Goal: Information Seeking & Learning: Learn about a topic

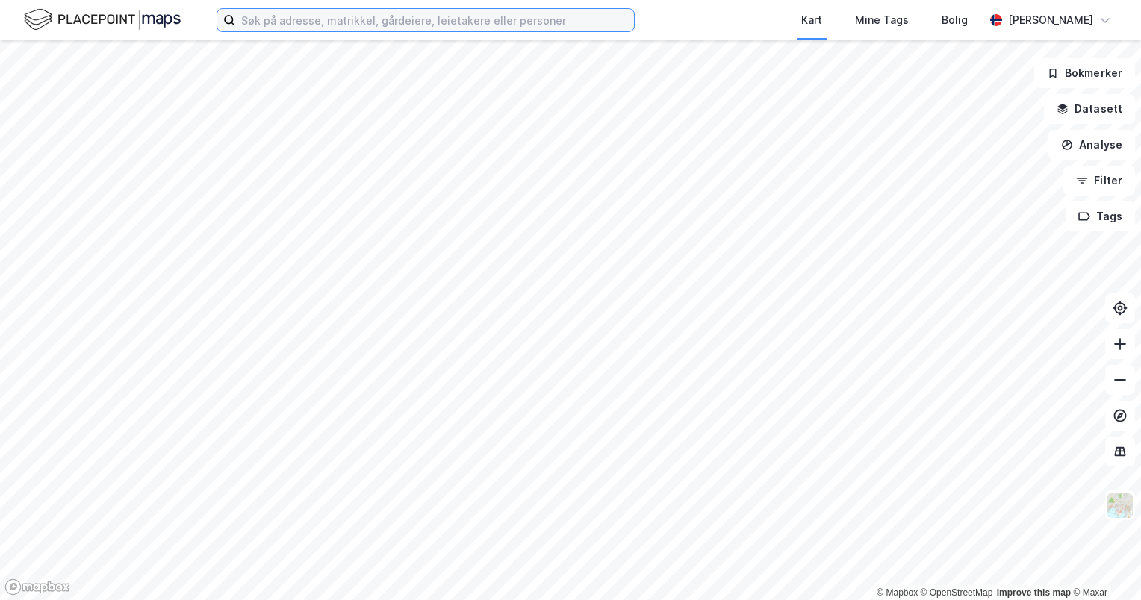
click at [504, 28] on input at bounding box center [434, 20] width 399 height 22
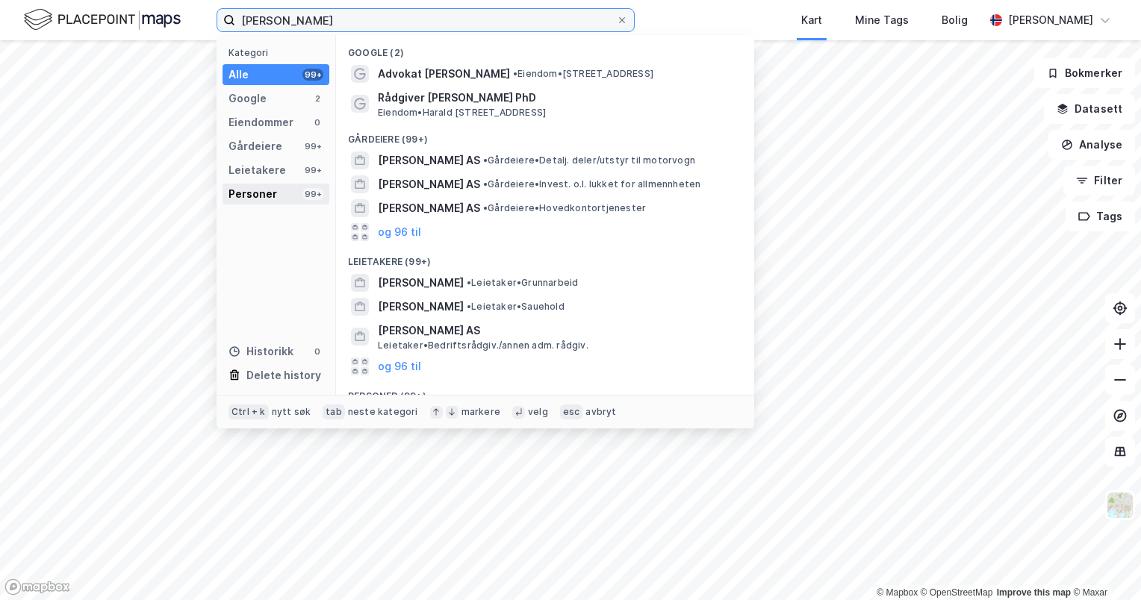
type input "[PERSON_NAME]"
click at [242, 186] on div "Personer" at bounding box center [252, 194] width 49 height 18
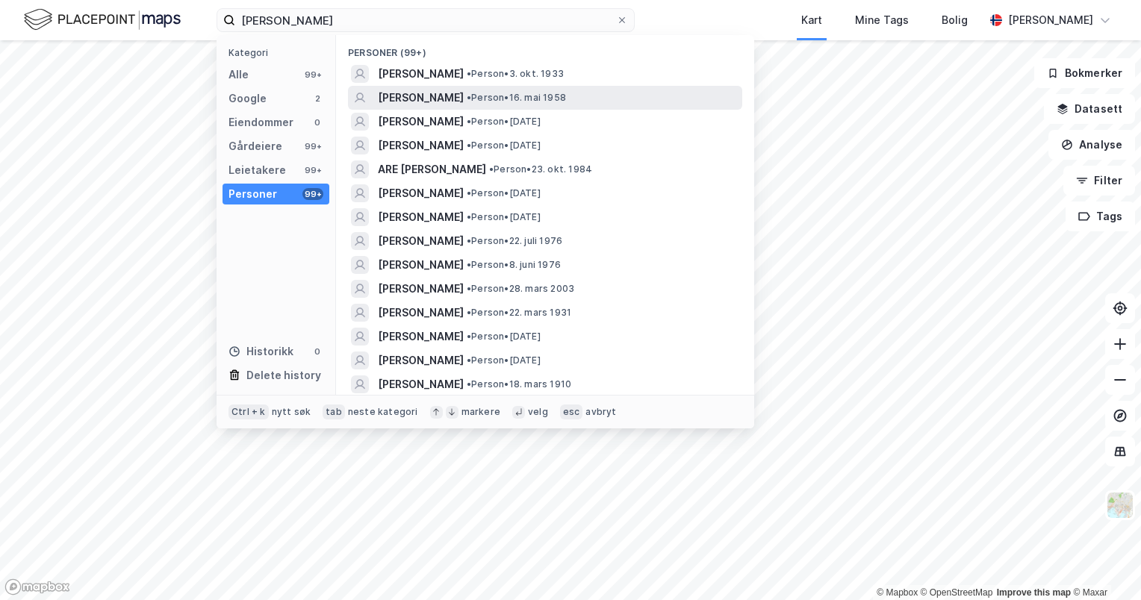
click at [536, 102] on span "• Person • 16. mai 1958" at bounding box center [516, 98] width 99 height 12
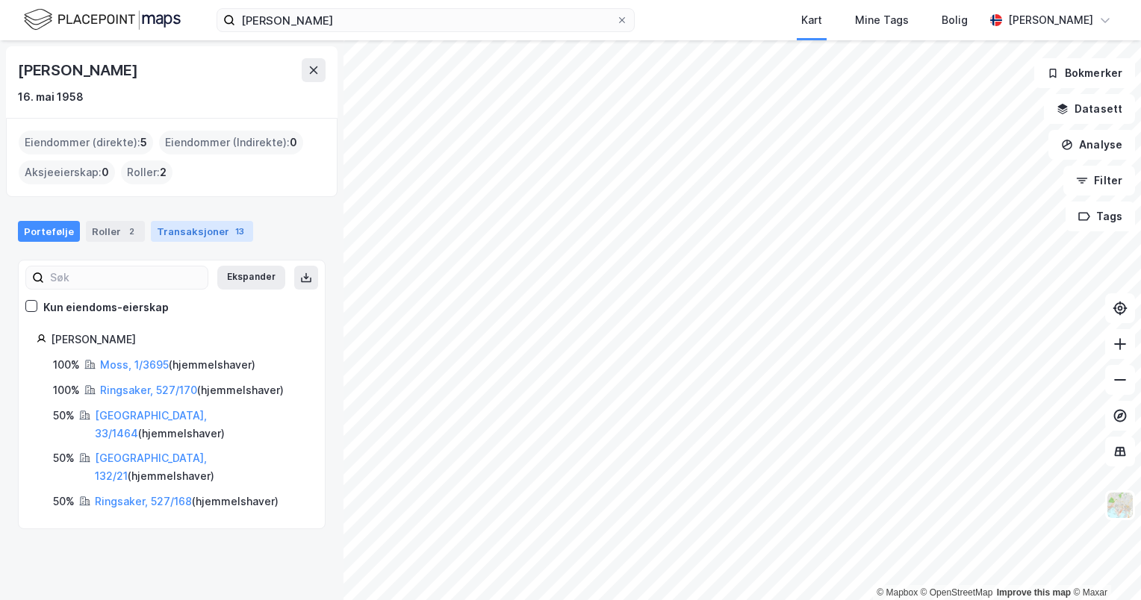
click at [192, 230] on div "Transaksjoner 13" at bounding box center [202, 231] width 102 height 21
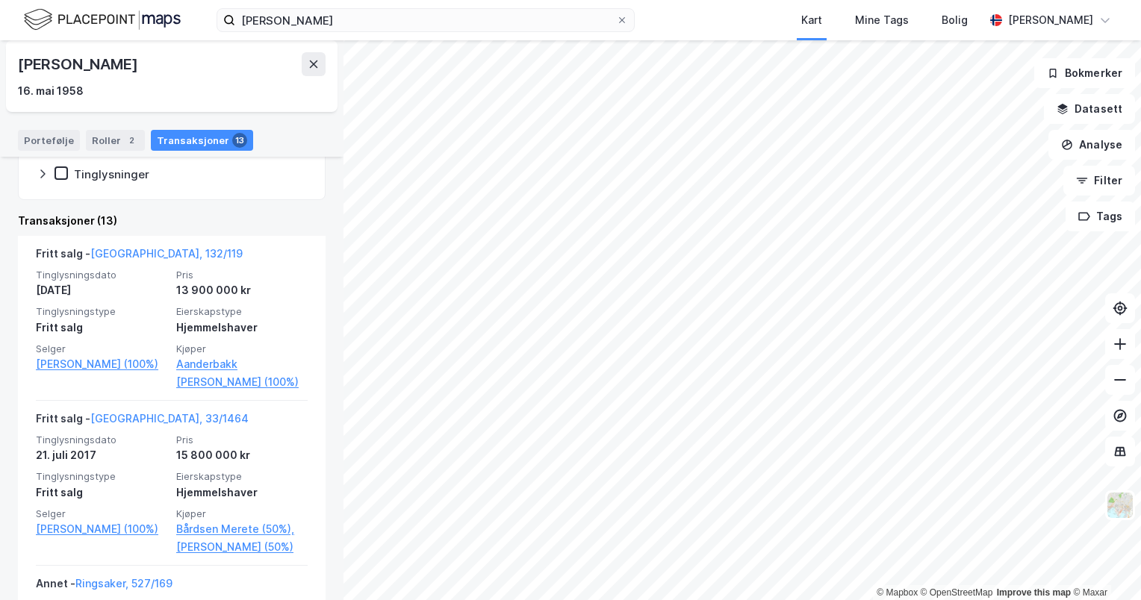
scroll to position [266, 0]
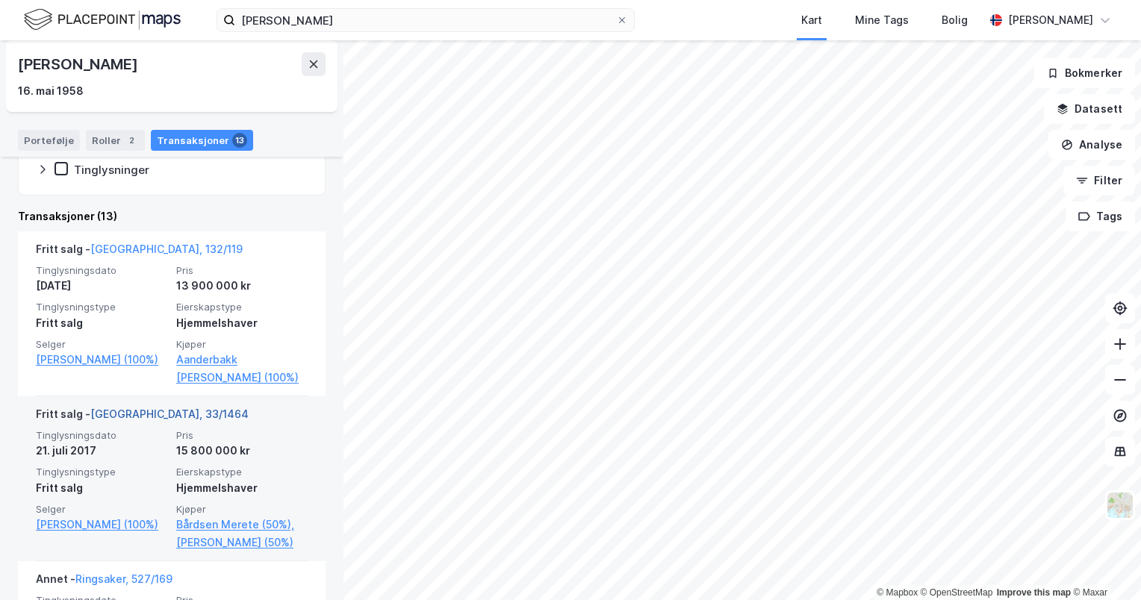
click at [147, 411] on link "[GEOGRAPHIC_DATA], 33/1464" at bounding box center [169, 414] width 158 height 13
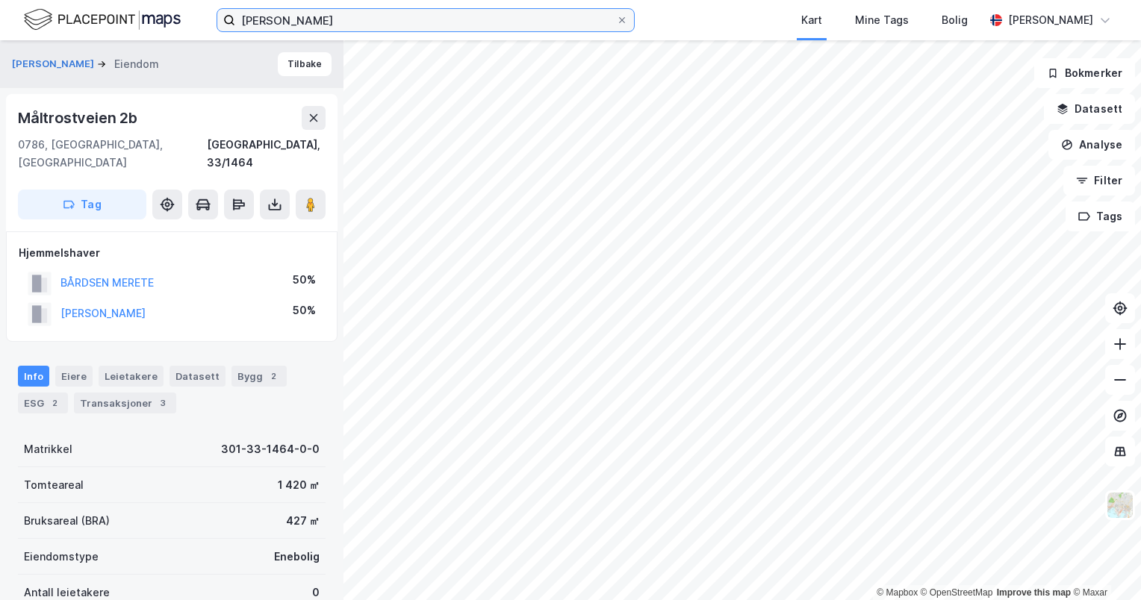
click at [487, 22] on input "[PERSON_NAME]" at bounding box center [425, 20] width 381 height 22
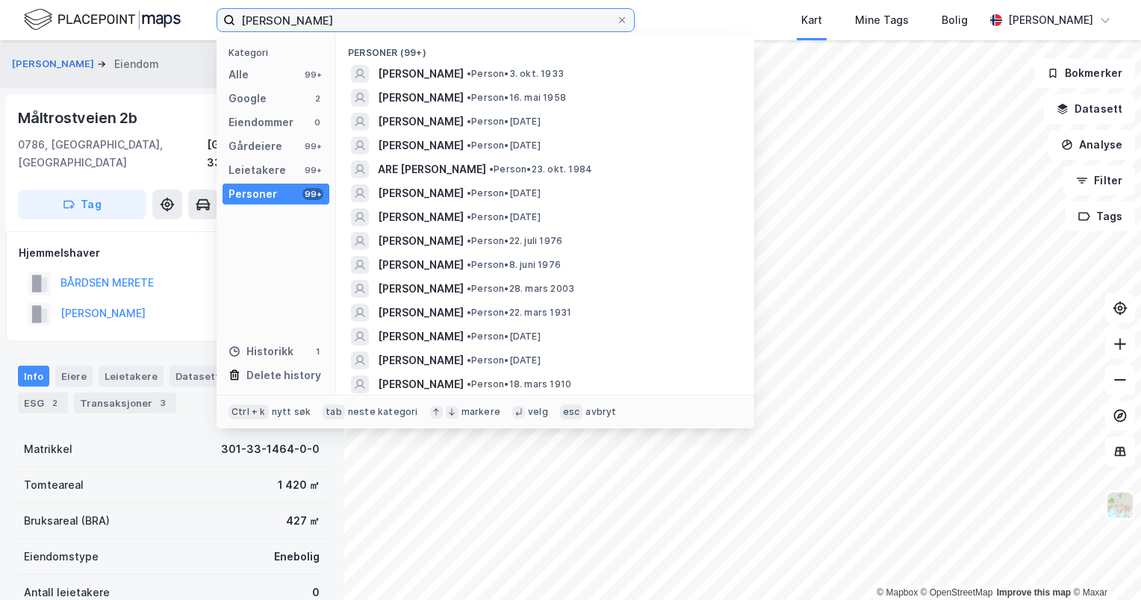
click at [487, 22] on input "[PERSON_NAME]" at bounding box center [425, 20] width 381 height 22
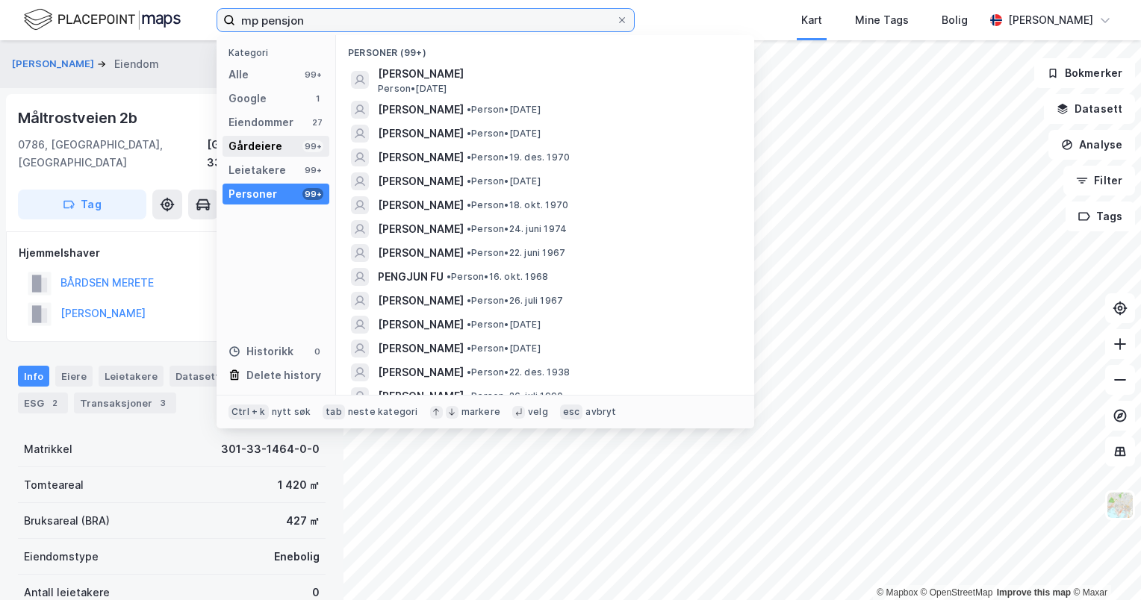
type input "mp pensjon"
click at [286, 143] on div "Gårdeiere 99+" at bounding box center [275, 146] width 107 height 21
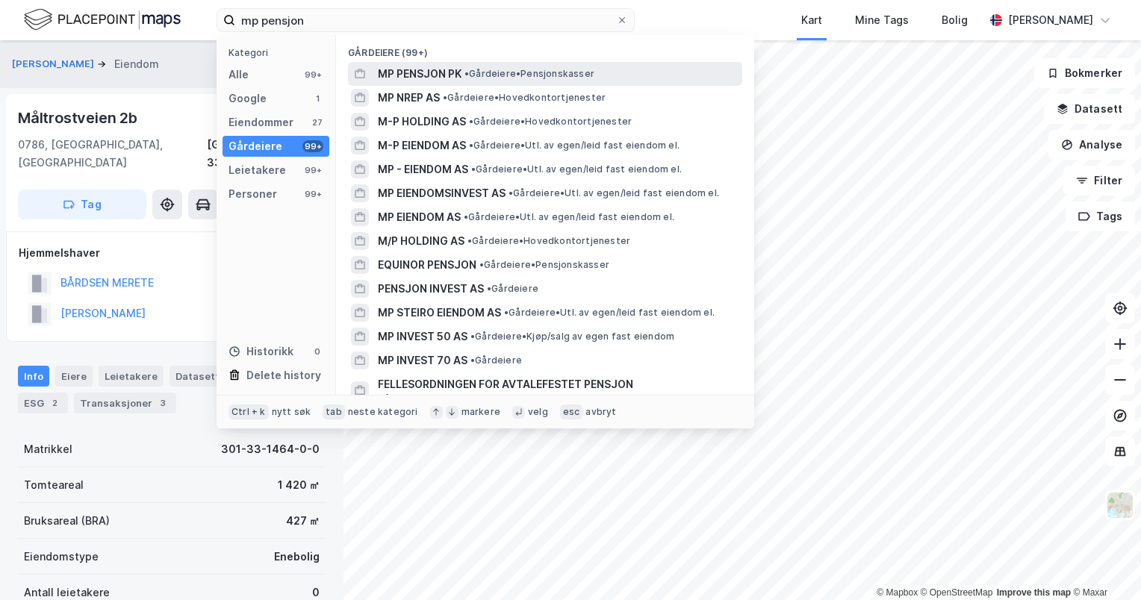
drag, startPoint x: 481, startPoint y: 90, endPoint x: 526, endPoint y: 65, distance: 52.1
click at [526, 65] on div "Gårdeiere (99+) MP PENSJON PK • Gårdeiere • Pensjonskasser MP NREP AS • Gårdeie…" at bounding box center [545, 215] width 418 height 360
drag, startPoint x: 526, startPoint y: 65, endPoint x: 459, endPoint y: 68, distance: 67.2
click at [459, 68] on span "MP PENSJON PK" at bounding box center [420, 74] width 84 height 18
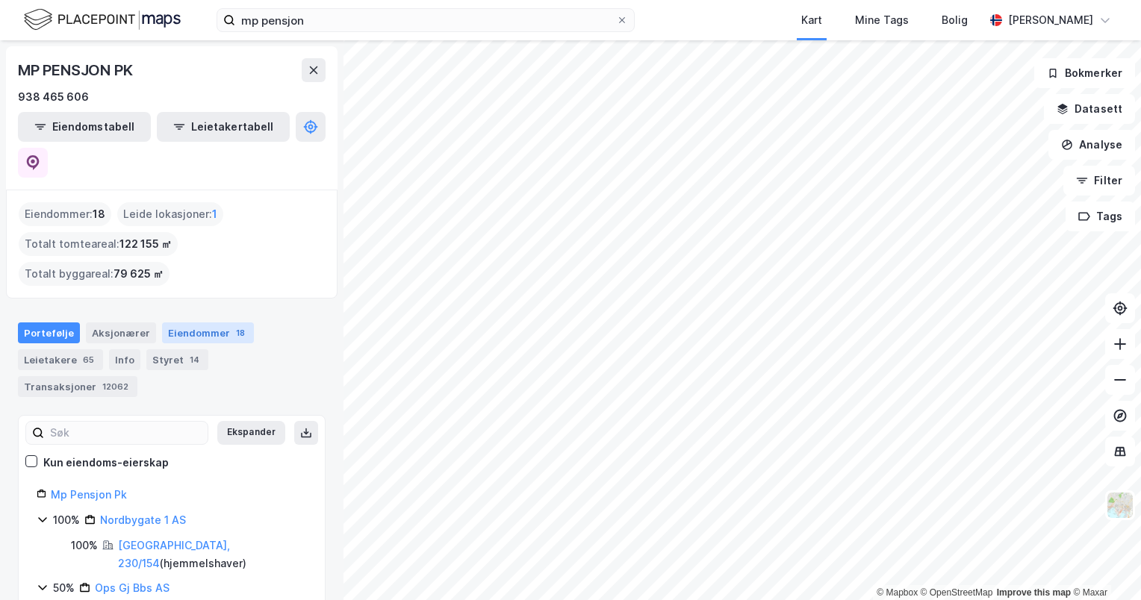
click at [195, 322] on div "Eiendommer 18" at bounding box center [208, 332] width 92 height 21
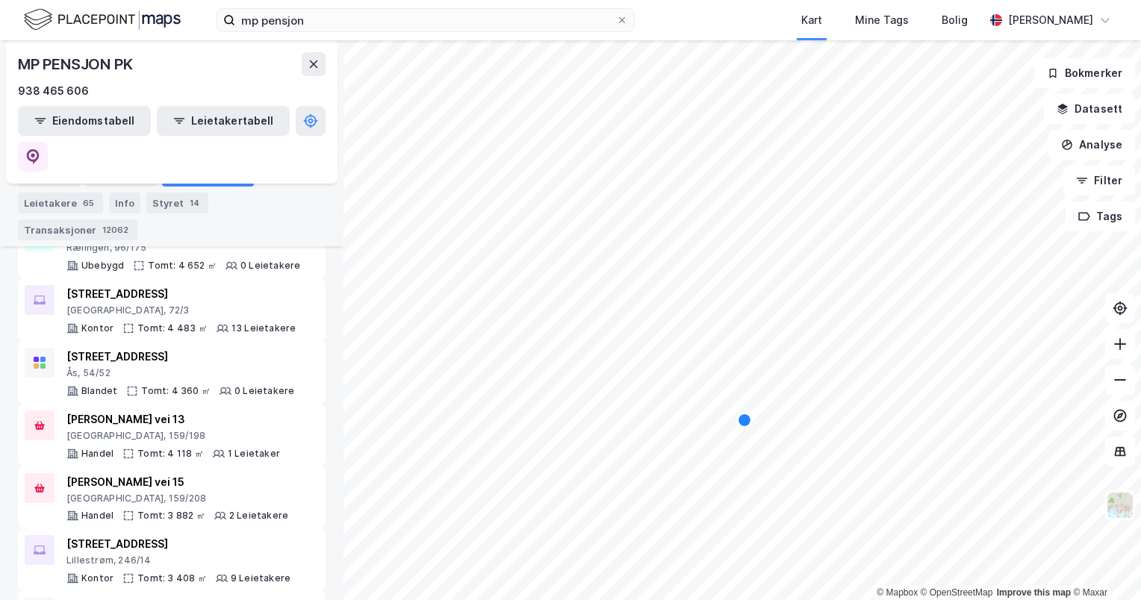
scroll to position [662, 0]
click at [621, 21] on icon at bounding box center [621, 20] width 9 height 9
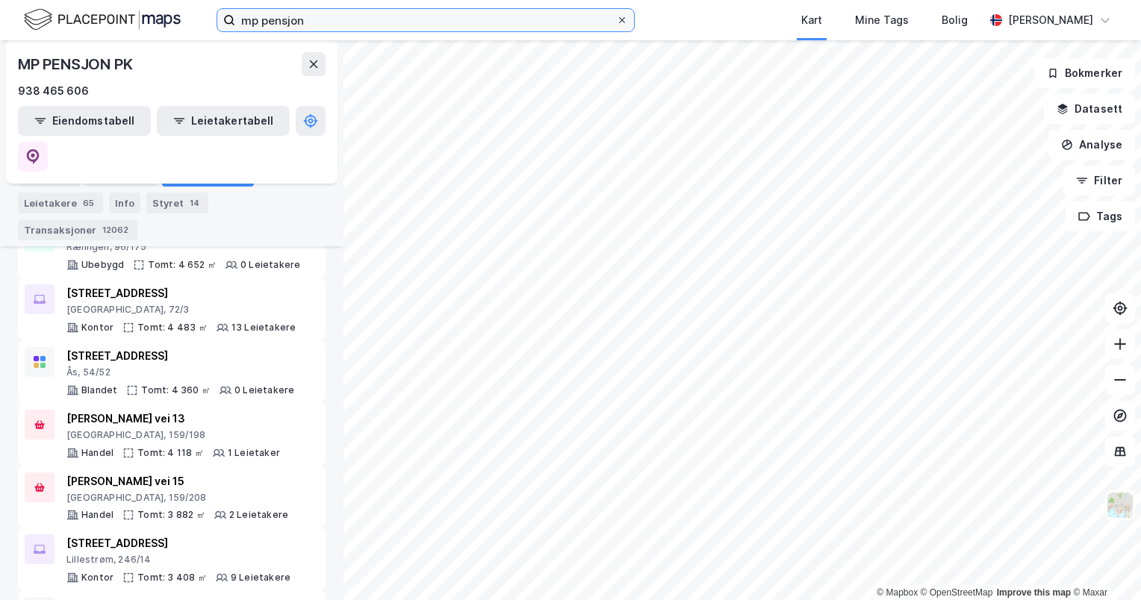
click at [616, 21] on input "mp pensjon" at bounding box center [425, 20] width 381 height 22
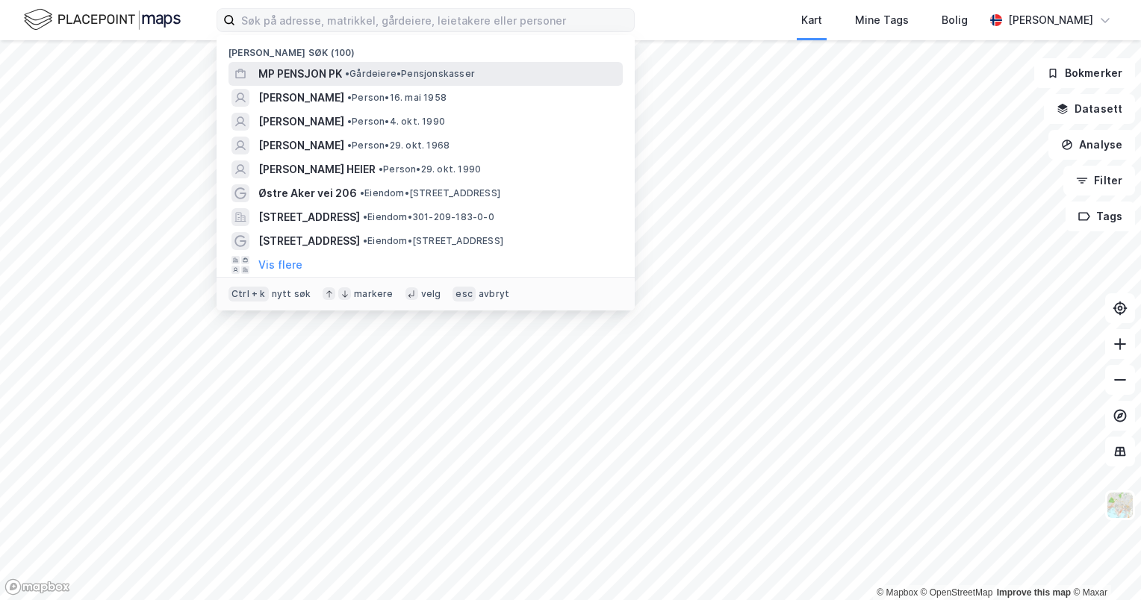
click at [473, 66] on div "MP PENSJON PK • Gårdeiere • Pensjonskasser" at bounding box center [438, 74] width 361 height 18
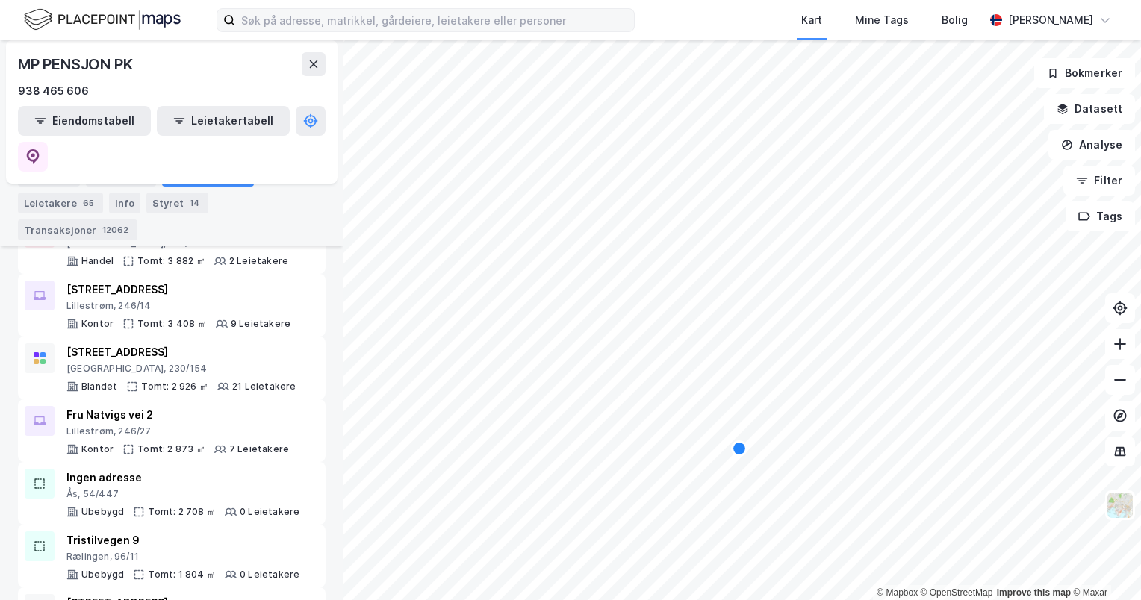
scroll to position [949, 0]
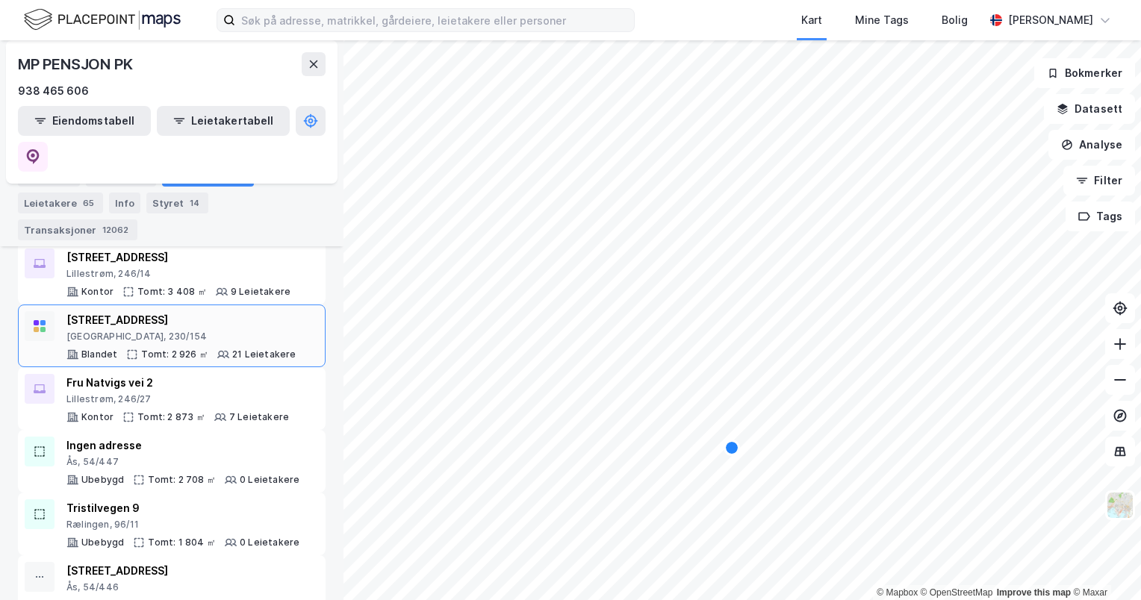
click at [197, 331] on div "[GEOGRAPHIC_DATA], 230/154" at bounding box center [181, 337] width 230 height 12
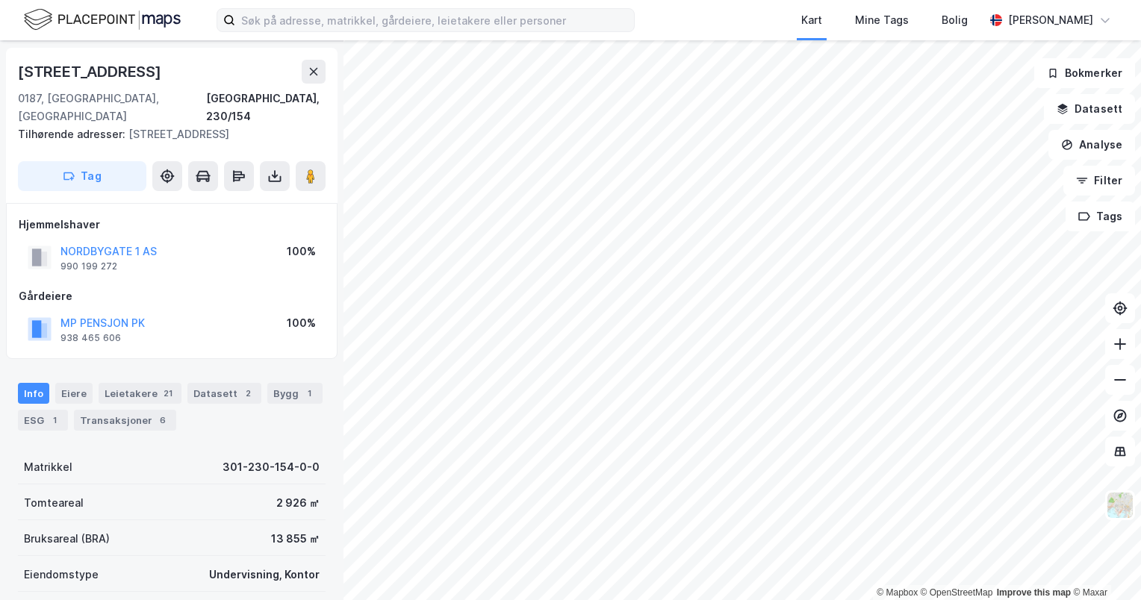
scroll to position [48, 0]
click at [141, 381] on div "Leietakere 21" at bounding box center [140, 391] width 83 height 21
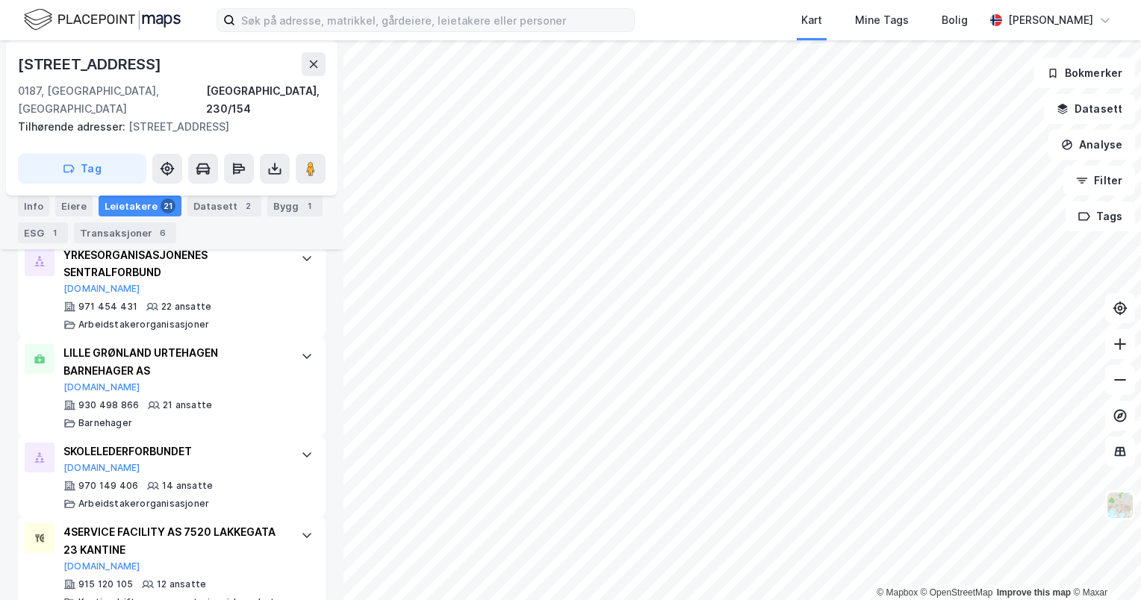
scroll to position [1239, 0]
